Goal: Task Accomplishment & Management: Manage account settings

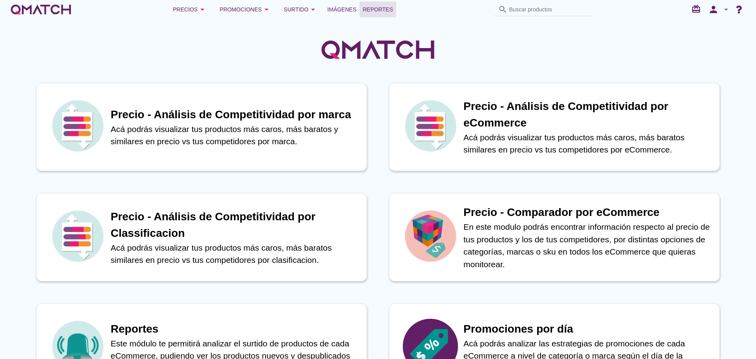
click at [369, 8] on span "Reportes" at bounding box center [378, 9] width 30 height 9
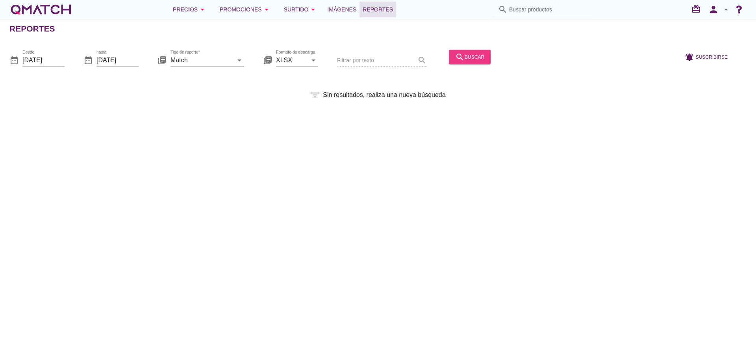
click at [455, 60] on icon "search" at bounding box center [459, 56] width 9 height 9
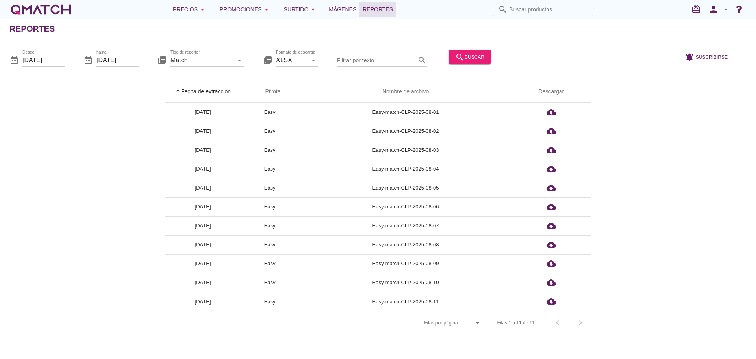
click at [228, 92] on th "arrow_upward Fecha de extracción" at bounding box center [202, 92] width 75 height 22
click at [714, 12] on icon "person" at bounding box center [714, 9] width 16 height 11
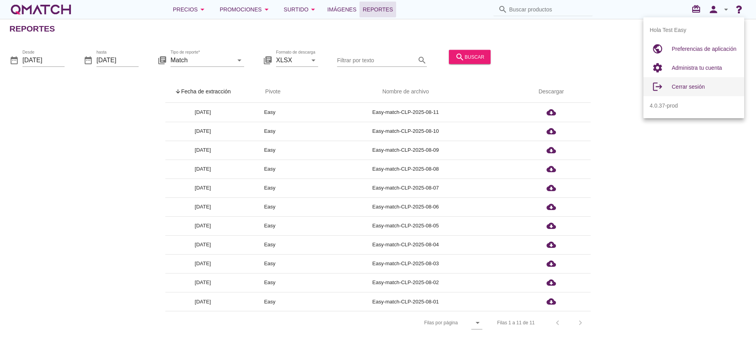
click at [694, 87] on span "Cerrar sesión" at bounding box center [688, 86] width 33 height 6
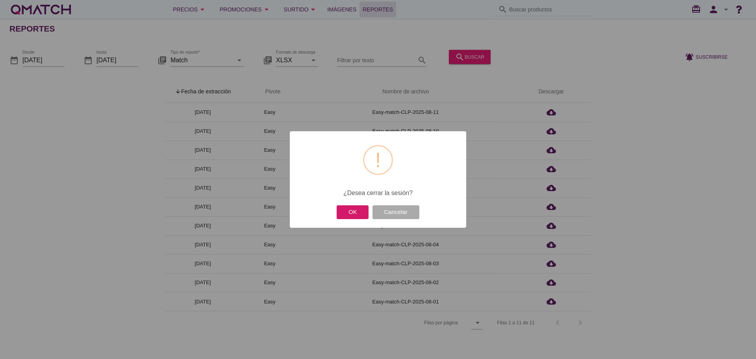
click at [356, 209] on button "OK" at bounding box center [353, 212] width 32 height 14
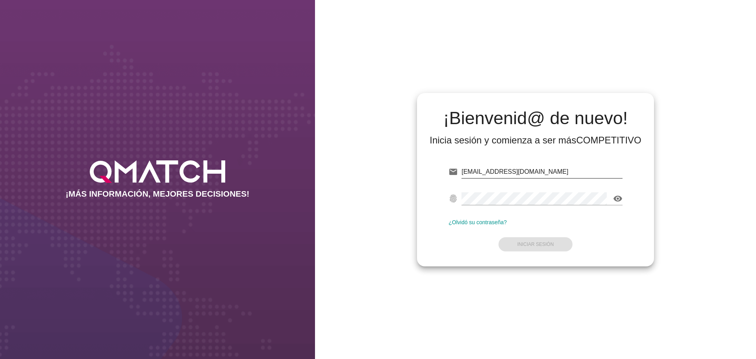
click at [530, 177] on div "test@test.easy.cl" at bounding box center [541, 171] width 161 height 13
click at [548, 172] on input "test@test.easy.cl" at bounding box center [541, 171] width 161 height 13
drag, startPoint x: 566, startPoint y: 173, endPoint x: 376, endPoint y: 166, distance: 189.5
click at [372, 166] on div "¡Bienvenid@ de nuevo! Inicia sesión y comienza a ser más COMPETITIVO email test…" at bounding box center [535, 179] width 441 height 359
type input "test@test.cacereshermanos.cl"
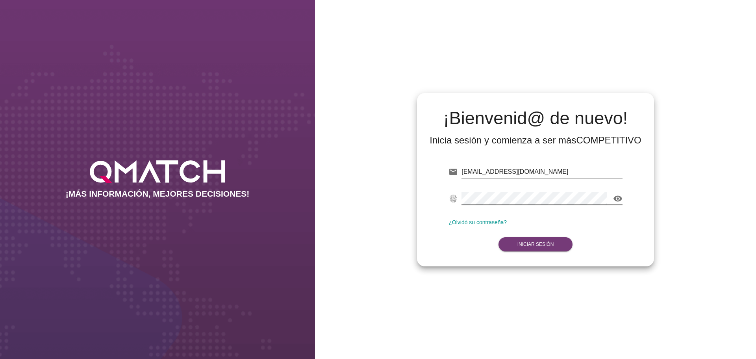
click at [546, 241] on button "Iniciar Sesión" at bounding box center [535, 244] width 74 height 14
